Goal: Task Accomplishment & Management: Manage account settings

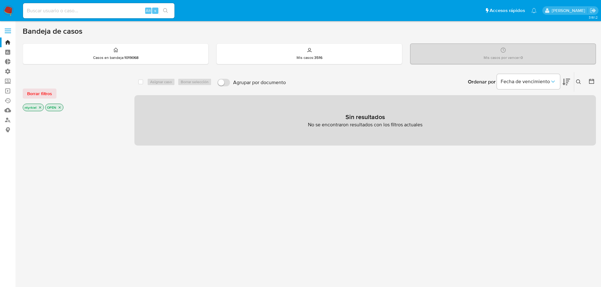
click at [9, 31] on span at bounding box center [8, 31] width 6 height 1
click at [0, 0] on input "checkbox" at bounding box center [0, 0] width 0 height 0
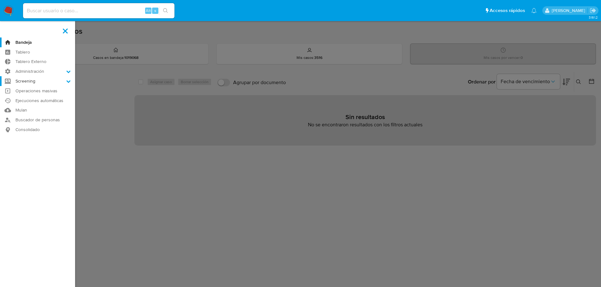
click at [37, 80] on label "Screening" at bounding box center [37, 81] width 75 height 10
click at [0, 0] on input "Screening" at bounding box center [0, 0] width 0 height 0
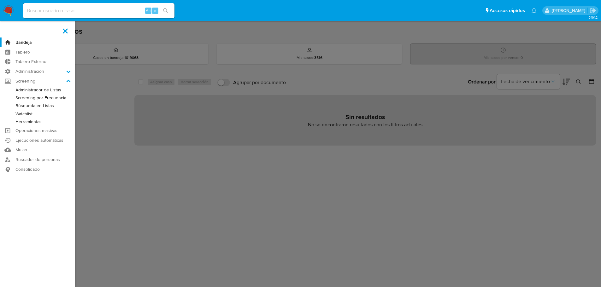
click at [40, 107] on link "Búsqueda en Listas" at bounding box center [37, 106] width 75 height 8
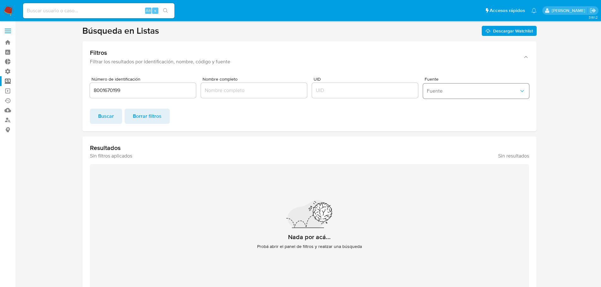
click at [456, 96] on button "Fuente" at bounding box center [476, 91] width 106 height 15
click at [444, 107] on div "MELI" at bounding box center [474, 105] width 95 height 15
click at [106, 115] on span "Buscar" at bounding box center [106, 116] width 16 height 14
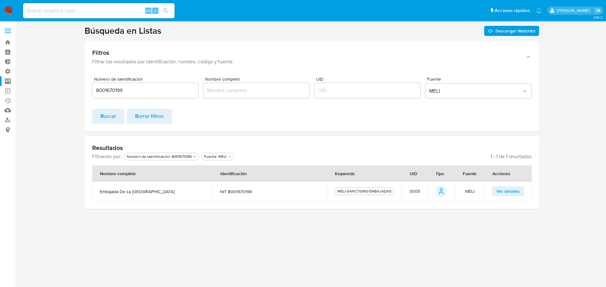
click at [504, 192] on span "Ver detalles" at bounding box center [507, 191] width 23 height 9
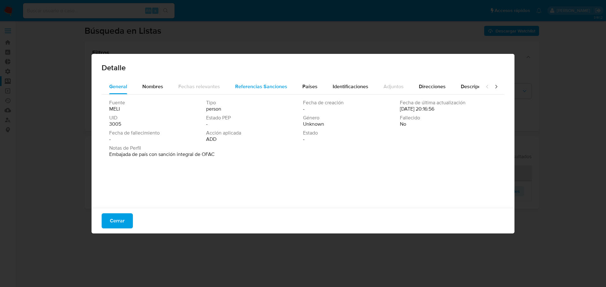
click at [246, 87] on span "Referencias Sanciones" at bounding box center [261, 86] width 52 height 7
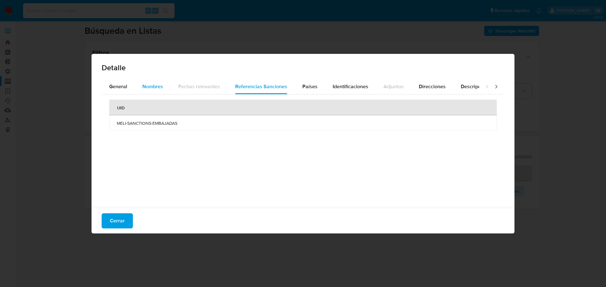
click at [161, 91] on div "Nombres" at bounding box center [152, 86] width 21 height 15
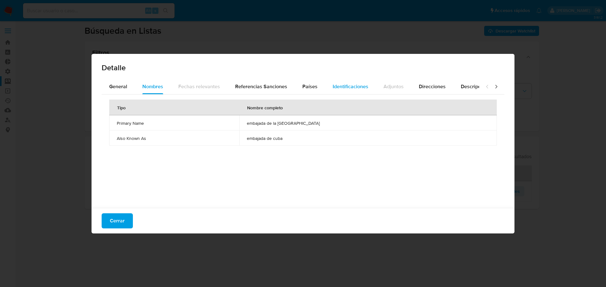
click at [348, 90] on span "Identificaciones" at bounding box center [350, 86] width 36 height 7
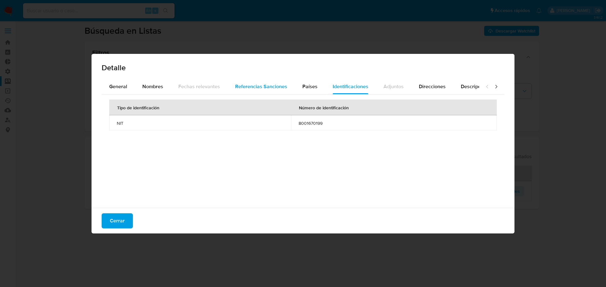
drag, startPoint x: 267, startPoint y: 88, endPoint x: 254, endPoint y: 91, distance: 13.8
click at [267, 88] on span "Referencias Sanciones" at bounding box center [261, 86] width 52 height 7
drag, startPoint x: 302, startPoint y: 86, endPoint x: 293, endPoint y: 89, distance: 9.6
click at [303, 86] on span "Países" at bounding box center [309, 86] width 15 height 7
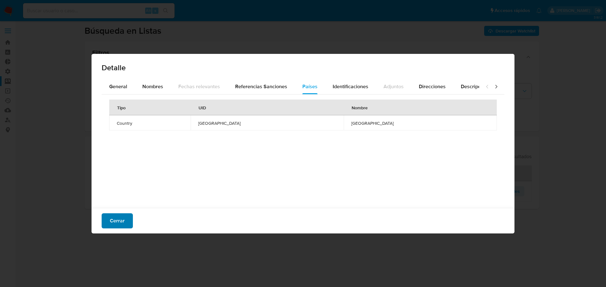
click at [123, 223] on span "Cerrar" at bounding box center [117, 221] width 15 height 14
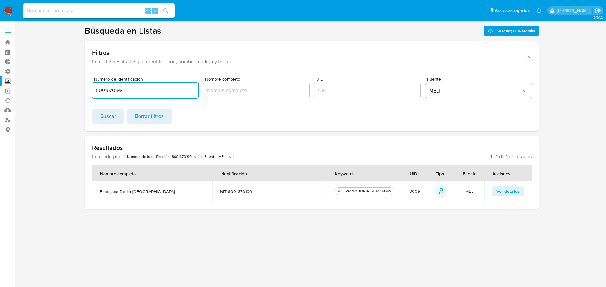
drag, startPoint x: 141, startPoint y: 88, endPoint x: 68, endPoint y: 91, distance: 72.6
click at [68, 91] on section at bounding box center [312, 117] width 578 height 184
paste input "091022"
click at [106, 116] on span "Buscar" at bounding box center [108, 116] width 16 height 14
drag, startPoint x: 135, startPoint y: 89, endPoint x: 79, endPoint y: 90, distance: 55.9
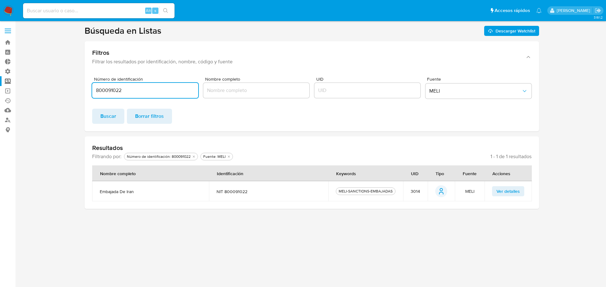
click at [79, 90] on section at bounding box center [312, 117] width 578 height 184
paste input "1792015677001"
click at [111, 116] on span "Buscar" at bounding box center [108, 116] width 16 height 14
drag, startPoint x: 144, startPoint y: 91, endPoint x: 46, endPoint y: 92, distance: 98.4
click at [46, 92] on section at bounding box center [312, 117] width 578 height 184
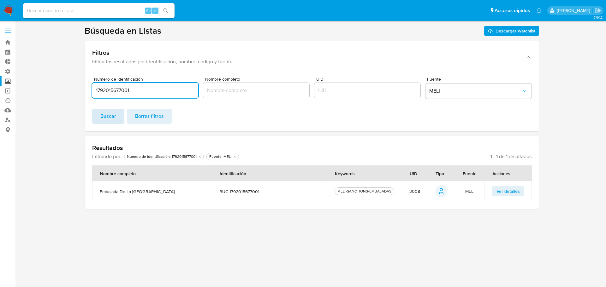
paste input "30709568422"
click at [106, 115] on span "Buscar" at bounding box center [108, 116] width 16 height 14
drag, startPoint x: 149, startPoint y: 92, endPoint x: 64, endPoint y: 94, distance: 85.2
click at [64, 94] on section at bounding box center [312, 117] width 578 height 184
paste input "7100288"
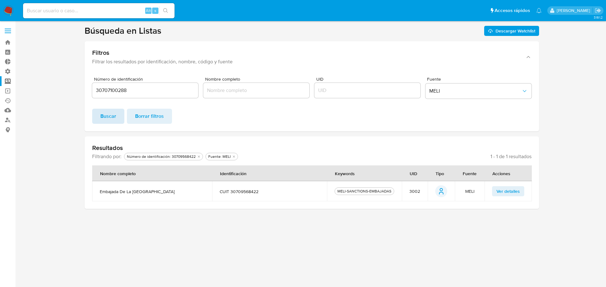
click at [108, 116] on span "Buscar" at bounding box center [108, 116] width 16 height 14
drag, startPoint x: 134, startPoint y: 88, endPoint x: 65, endPoint y: 90, distance: 68.8
click at [65, 90] on section at bounding box center [312, 117] width 578 height 184
paste input "272542"
click at [108, 115] on span "Buscar" at bounding box center [108, 116] width 16 height 14
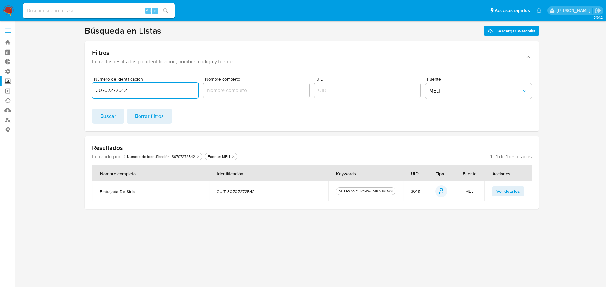
drag, startPoint x: 135, startPoint y: 90, endPoint x: 71, endPoint y: 90, distance: 63.7
click at [71, 90] on section at bounding box center [312, 117] width 578 height 184
paste input "04554137000149"
click at [109, 115] on span "Buscar" at bounding box center [108, 116] width 16 height 14
drag, startPoint x: 144, startPoint y: 91, endPoint x: 49, endPoint y: 95, distance: 95.3
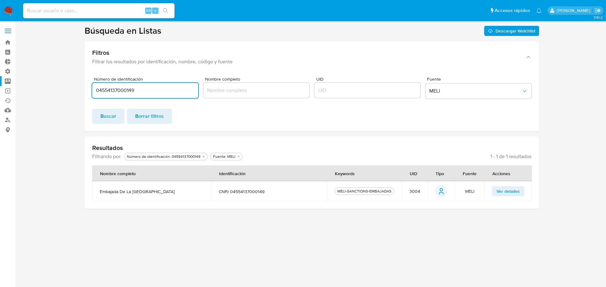
click at [49, 95] on section at bounding box center [312, 117] width 578 height 184
paste input "4119077000136"
click at [104, 117] on span "Buscar" at bounding box center [108, 116] width 16 height 14
drag, startPoint x: 144, startPoint y: 91, endPoint x: 61, endPoint y: 93, distance: 83.3
click at [61, 93] on section at bounding box center [312, 117] width 578 height 184
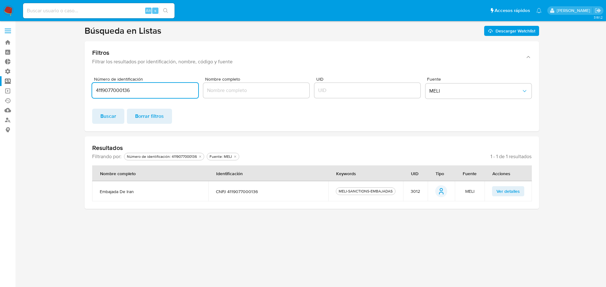
paste input "20464703978"
type input "20464703978"
click at [107, 115] on span "Buscar" at bounding box center [108, 116] width 16 height 14
click at [5, 7] on img at bounding box center [8, 10] width 11 height 11
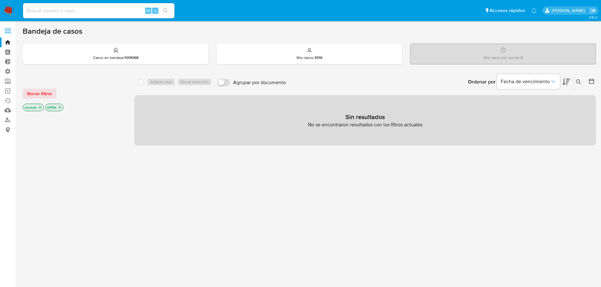
click at [8, 30] on label at bounding box center [8, 30] width 16 height 13
click at [0, 0] on input "checkbox" at bounding box center [0, 0] width 0 height 0
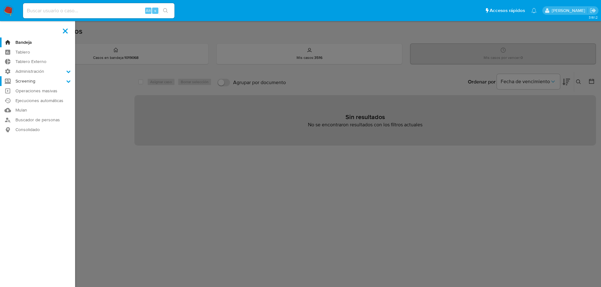
click at [39, 81] on label "Screening" at bounding box center [37, 81] width 75 height 10
click at [0, 0] on input "Screening" at bounding box center [0, 0] width 0 height 0
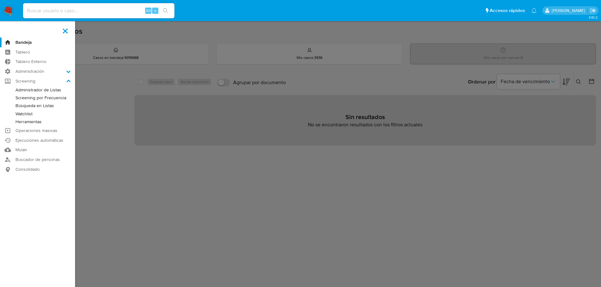
click at [39, 89] on link "Administrador de Listas" at bounding box center [37, 90] width 75 height 8
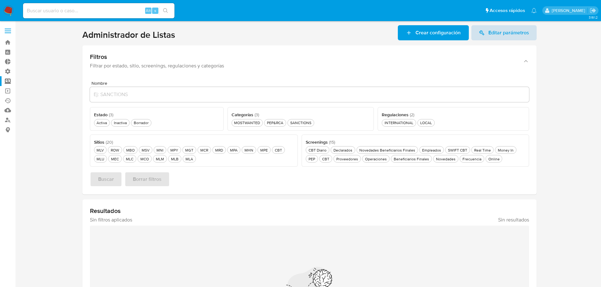
click at [501, 33] on span "Editar parámetros" at bounding box center [508, 32] width 41 height 15
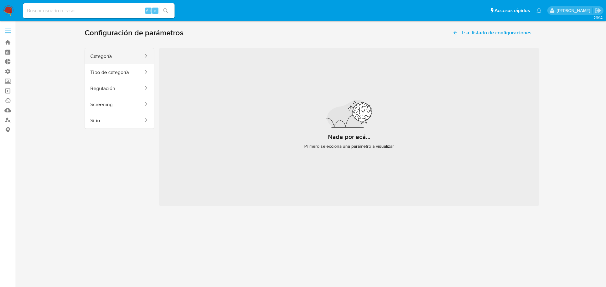
click at [110, 56] on button "Categoría" at bounding box center [114, 56] width 59 height 16
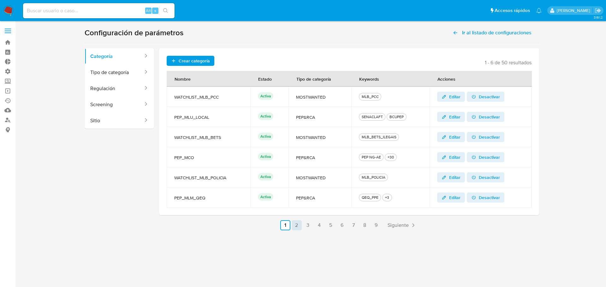
click at [297, 227] on link "2" at bounding box center [296, 226] width 10 height 10
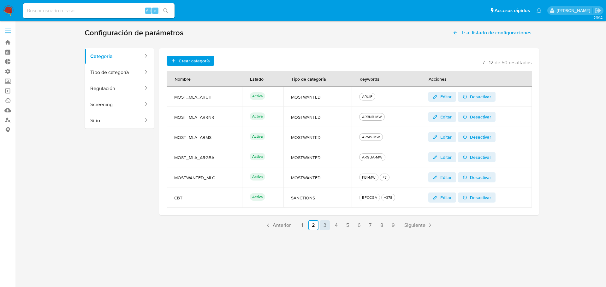
click at [325, 228] on link "3" at bounding box center [325, 226] width 10 height 10
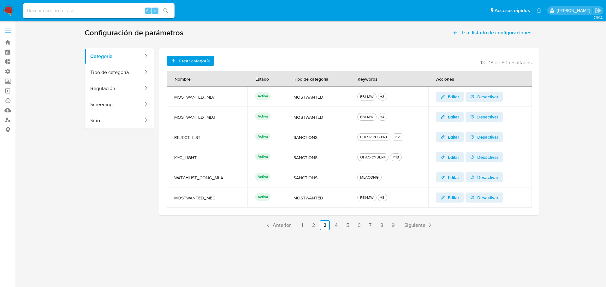
drag, startPoint x: 218, startPoint y: 139, endPoint x: 173, endPoint y: 140, distance: 45.4
click at [173, 140] on td "REJECT_LIST" at bounding box center [207, 137] width 81 height 20
click at [222, 150] on td "KYC_LIGHT" at bounding box center [207, 157] width 81 height 20
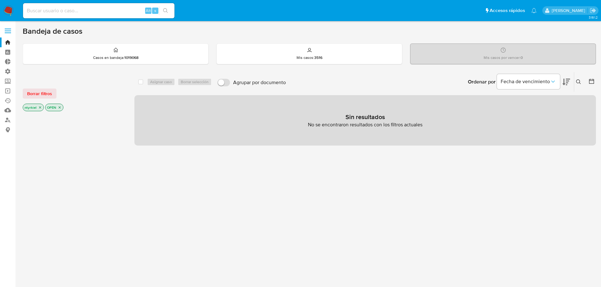
click at [5, 33] on label at bounding box center [8, 30] width 16 height 13
click at [0, 0] on input "checkbox" at bounding box center [0, 0] width 0 height 0
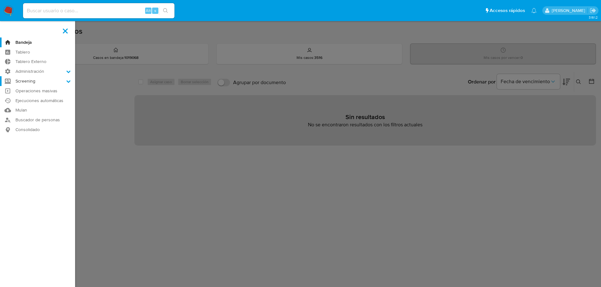
click at [41, 84] on label "Screening" at bounding box center [37, 81] width 75 height 10
click at [0, 0] on input "Screening" at bounding box center [0, 0] width 0 height 0
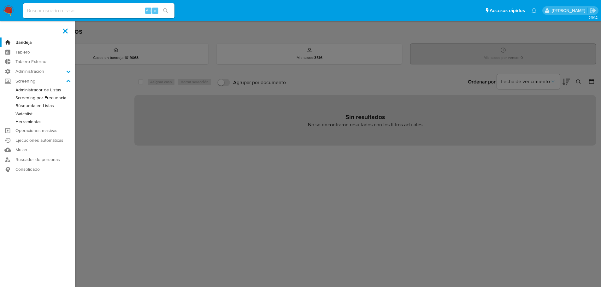
click at [44, 91] on link "Administrador de Listas" at bounding box center [37, 90] width 75 height 8
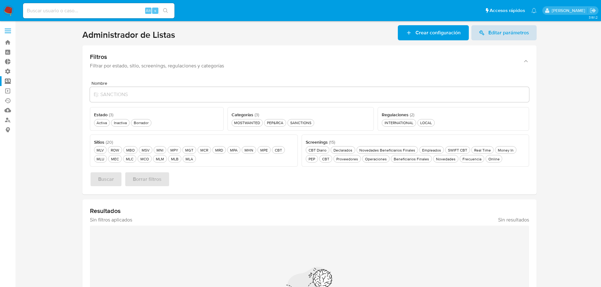
click at [511, 26] on span "Editar parámetros" at bounding box center [508, 32] width 41 height 15
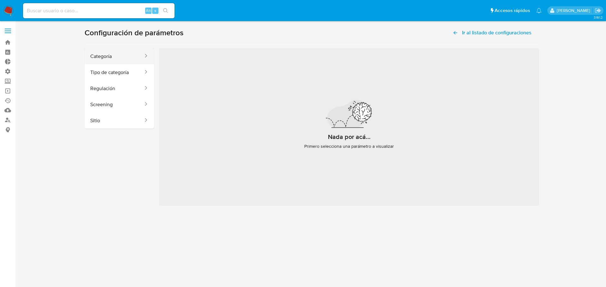
click at [102, 58] on button "Categoría" at bounding box center [114, 56] width 59 height 16
